Goal: Check status: Check status

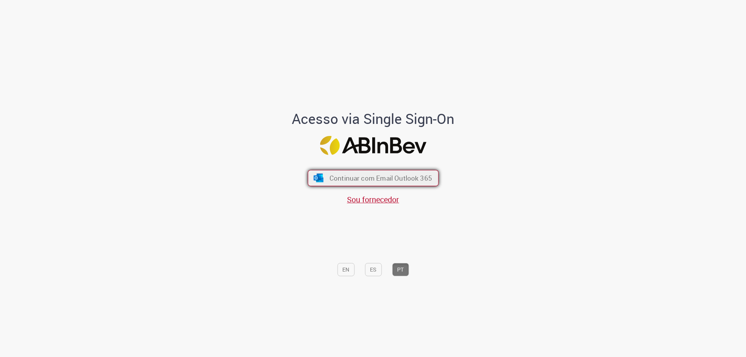
click at [366, 176] on span "Continuar com Email Outlook 365" at bounding box center [380, 178] width 103 height 9
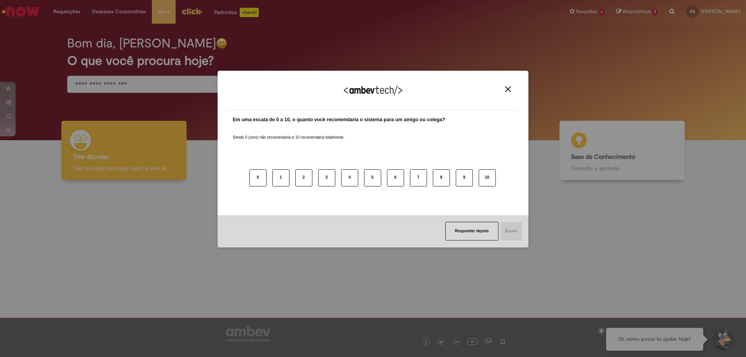
click at [505, 89] on img "Close" at bounding box center [508, 89] width 6 height 6
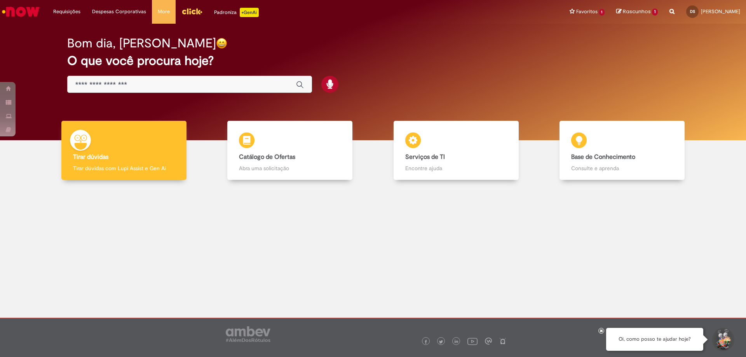
click at [623, 12] on span "Rascunhos" at bounding box center [637, 11] width 28 height 7
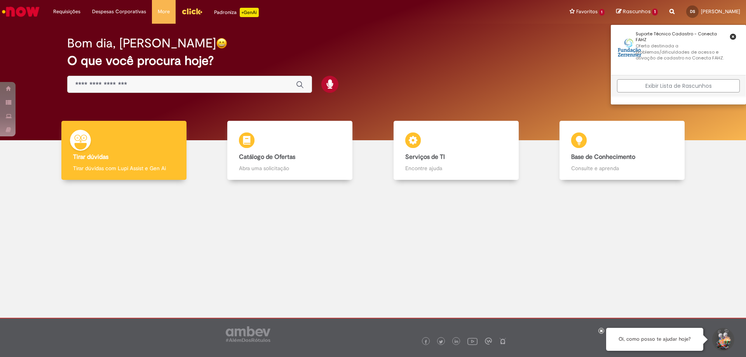
click at [645, 81] on link "Exibir Lista de Rascunhos" at bounding box center [678, 85] width 123 height 13
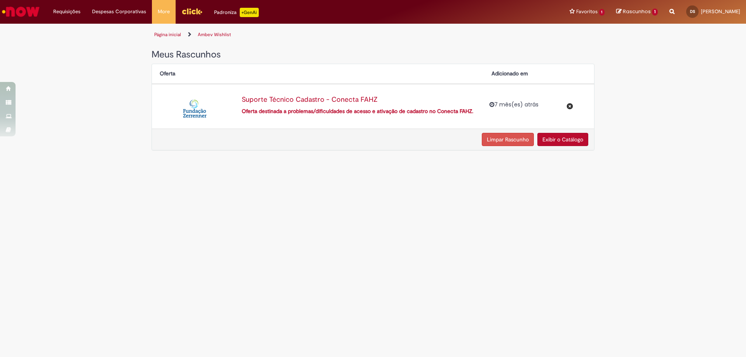
click at [515, 141] on button "Limpar Rascunho" at bounding box center [508, 139] width 52 height 13
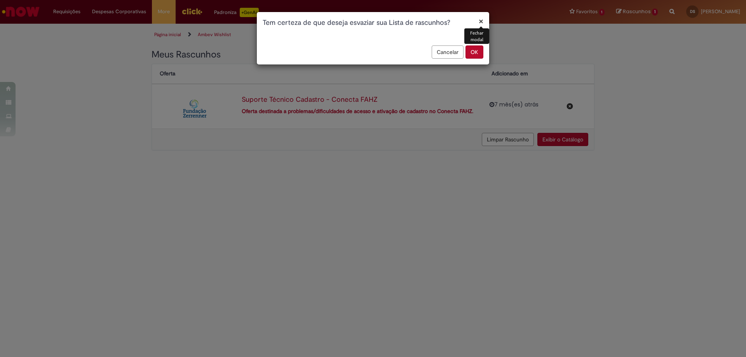
click at [461, 49] on button "Cancelar" at bounding box center [447, 51] width 32 height 13
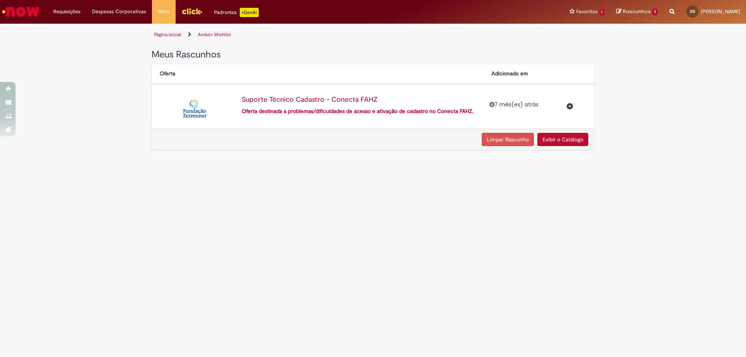
click at [518, 138] on button "Limpar Rascunho" at bounding box center [508, 139] width 52 height 13
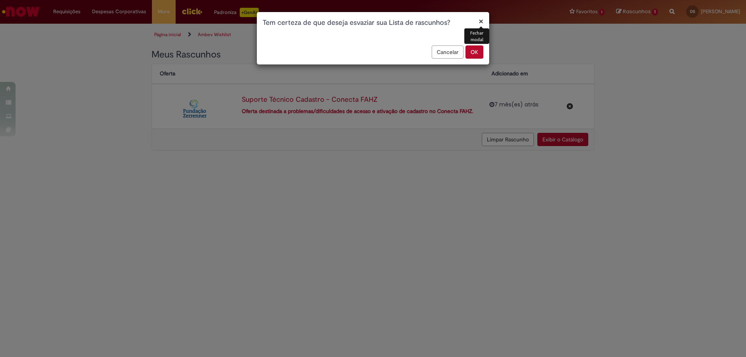
click at [480, 54] on button "OK" at bounding box center [474, 51] width 18 height 13
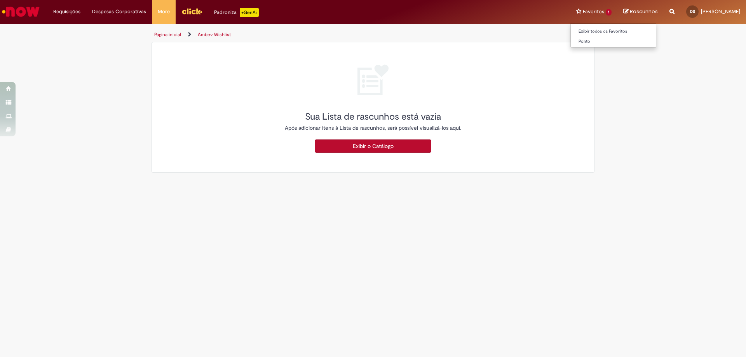
click at [597, 13] on li "Favoritos 1 Exibir todos os Favoritos [GEOGRAPHIC_DATA]" at bounding box center [593, 11] width 47 height 23
click at [596, 12] on li "Favoritos 1 Exibir todos os Favoritos [GEOGRAPHIC_DATA]" at bounding box center [593, 11] width 47 height 23
click at [572, 11] on li "Favoritos 1 Exibir todos os Favoritos [GEOGRAPHIC_DATA]" at bounding box center [593, 11] width 47 height 23
click at [570, 11] on li "Favoritos 1 Exibir todos os Favoritos [GEOGRAPHIC_DATA]" at bounding box center [593, 11] width 47 height 23
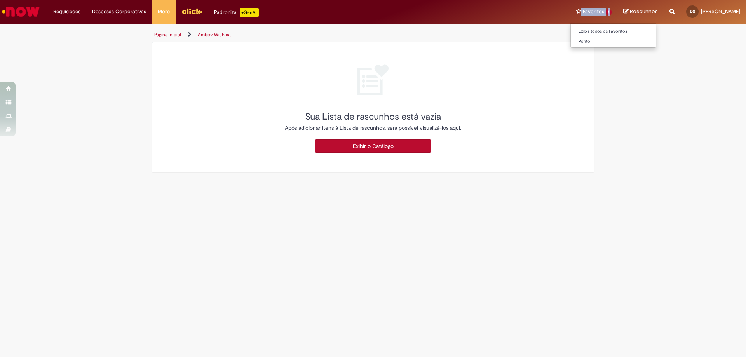
click at [570, 10] on li "Favoritos 1 Exibir todos os Favoritos [GEOGRAPHIC_DATA]" at bounding box center [593, 11] width 47 height 23
click at [66, 11] on li "Requisições Exibir Todas as Solicitações" at bounding box center [66, 11] width 39 height 23
click at [68, 11] on li "Requisições Exibir Todas as Solicitações" at bounding box center [66, 11] width 39 height 23
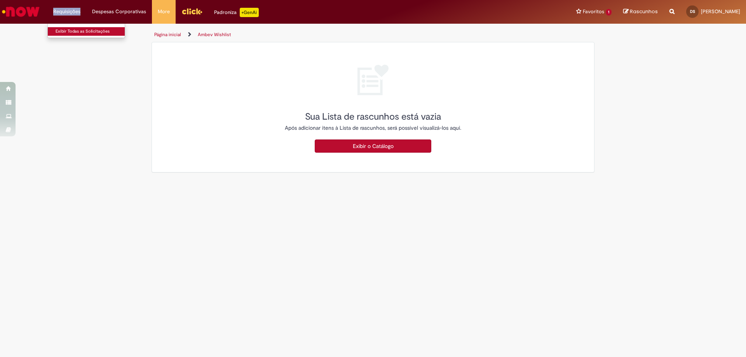
click at [72, 30] on link "Exibir Todas as Solicitações" at bounding box center [90, 31] width 85 height 9
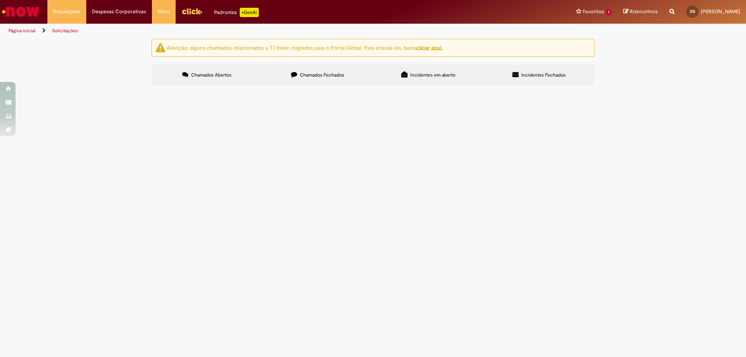
click at [307, 79] on label "Chamados Fechados" at bounding box center [317, 74] width 111 height 21
click at [406, 74] on icon at bounding box center [404, 74] width 6 height 6
click at [0, 0] on button at bounding box center [0, 0] width 0 height 0
click at [553, 72] on span "Incidentes Fechados" at bounding box center [543, 75] width 44 height 6
click at [437, 47] on u "clicar aqui." at bounding box center [429, 47] width 26 height 7
